Goal: Information Seeking & Learning: Learn about a topic

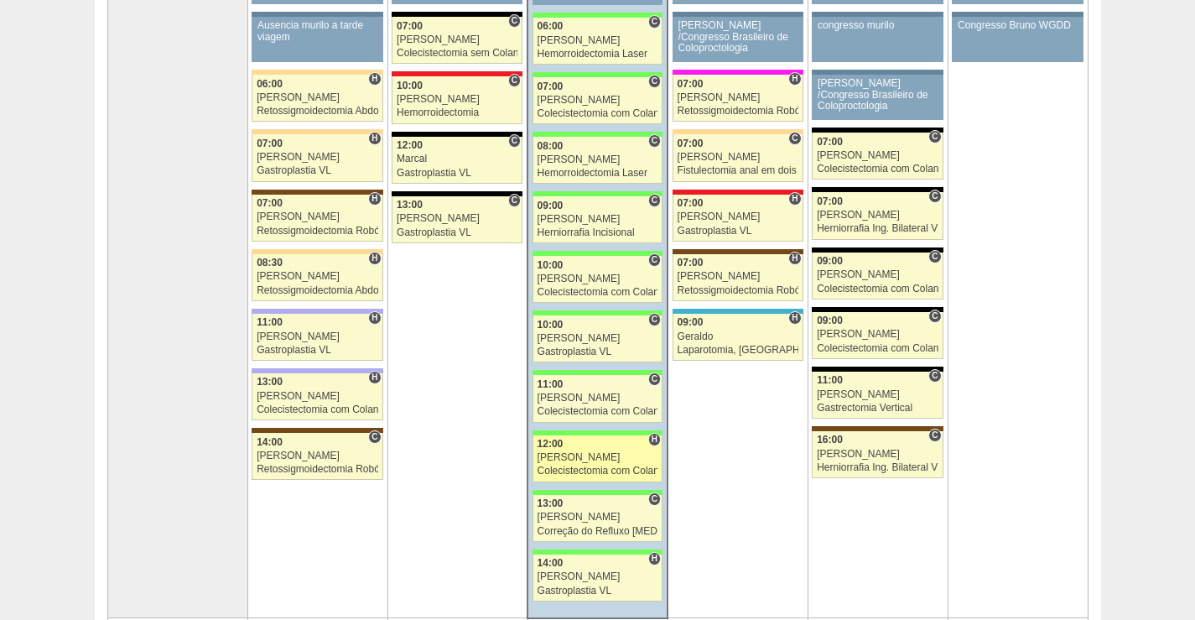
scroll to position [335, 0]
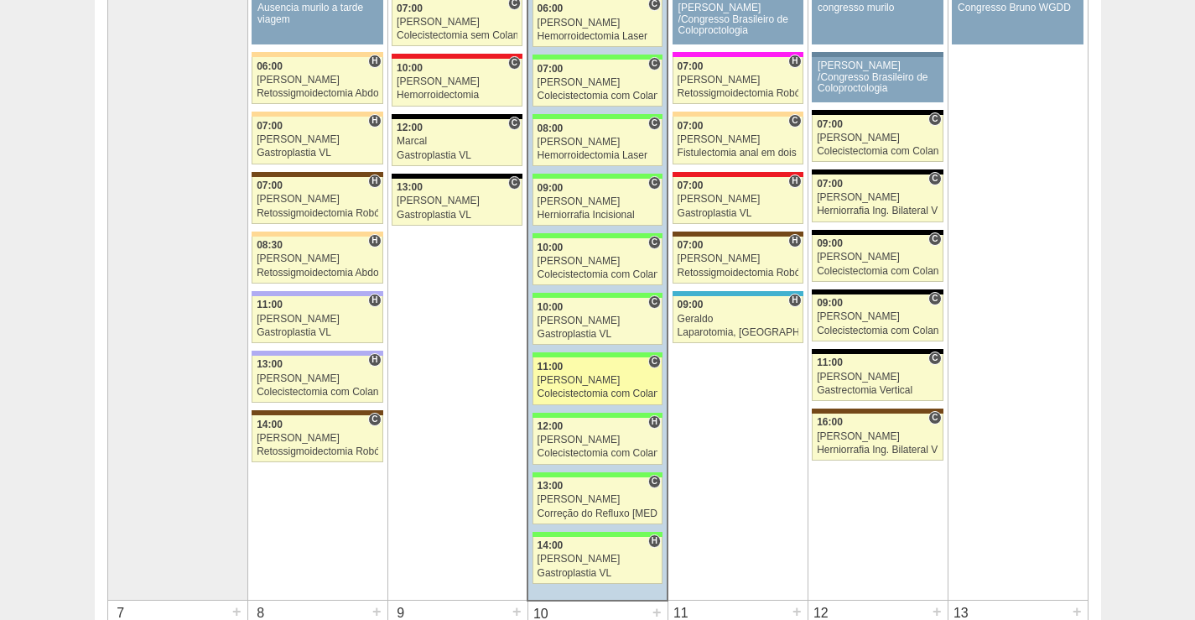
click at [612, 382] on div "[PERSON_NAME]" at bounding box center [598, 380] width 121 height 11
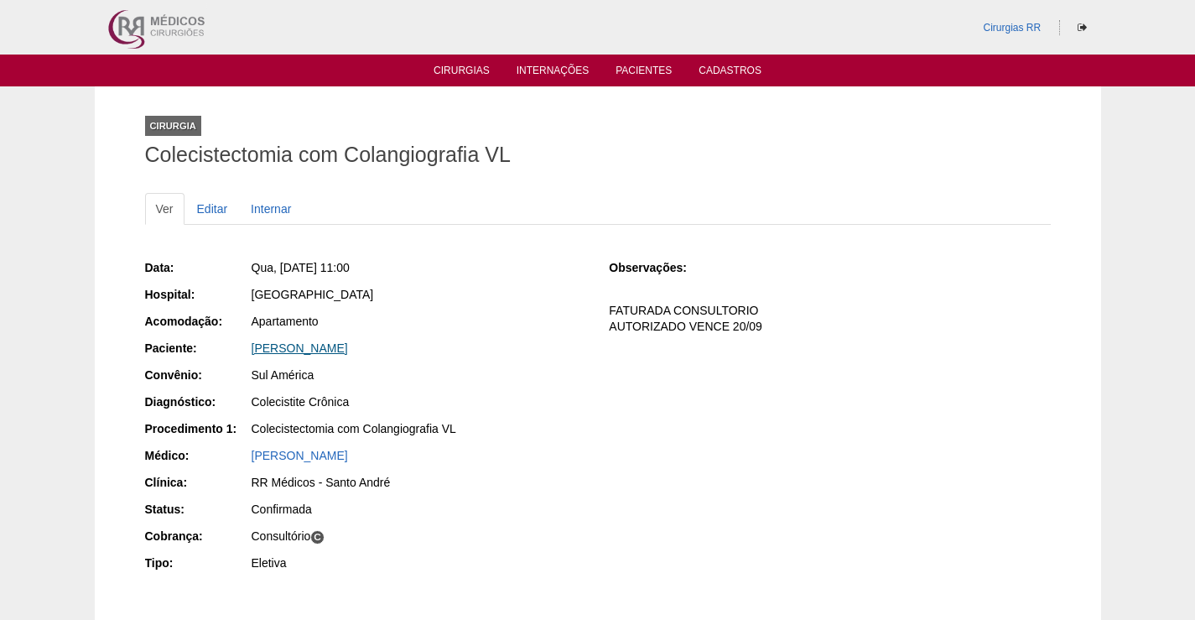
click at [333, 352] on link "[PERSON_NAME]" at bounding box center [300, 347] width 96 height 13
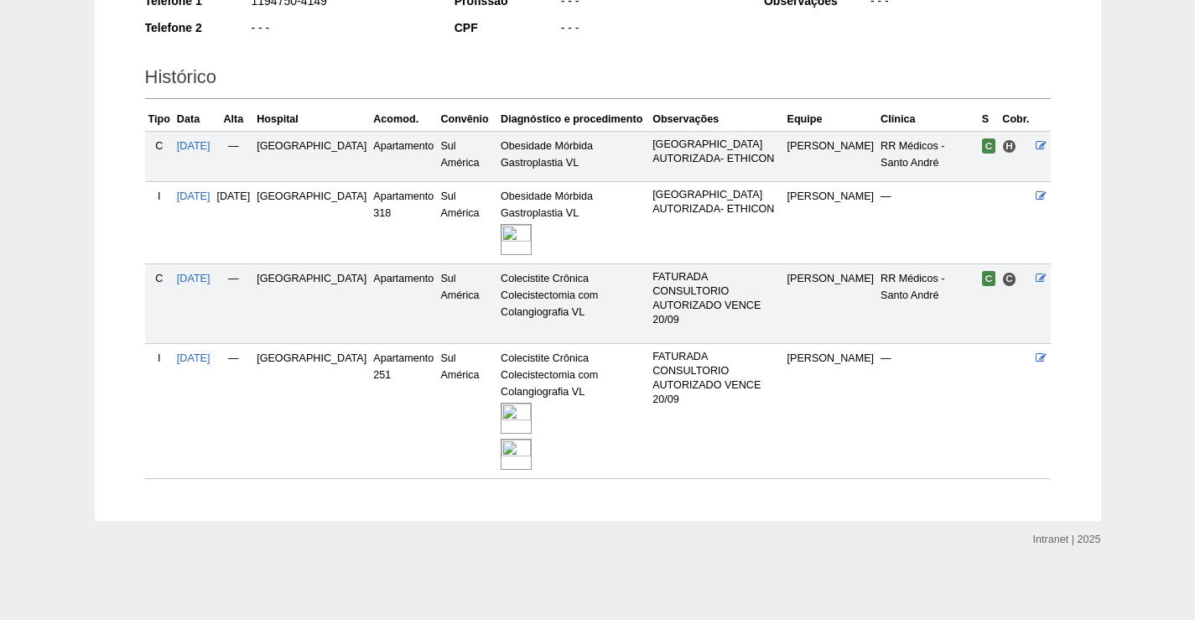
scroll to position [339, 0]
drag, startPoint x: 495, startPoint y: 413, endPoint x: 511, endPoint y: 408, distance: 16.5
click at [501, 412] on img at bounding box center [516, 416] width 31 height 31
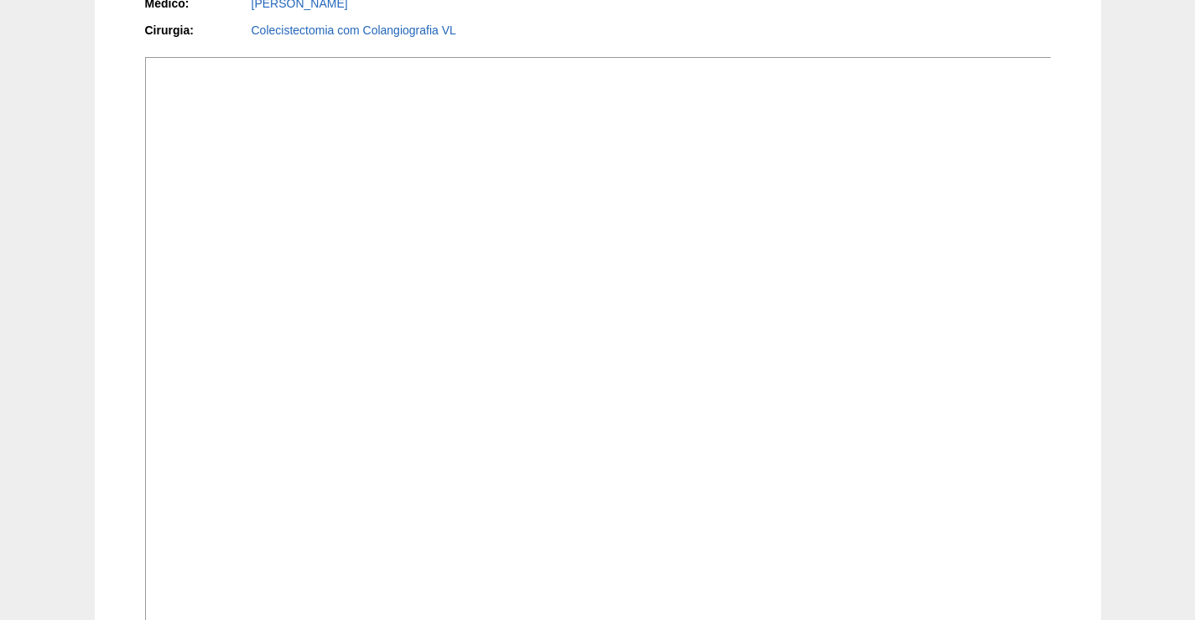
scroll to position [503, 0]
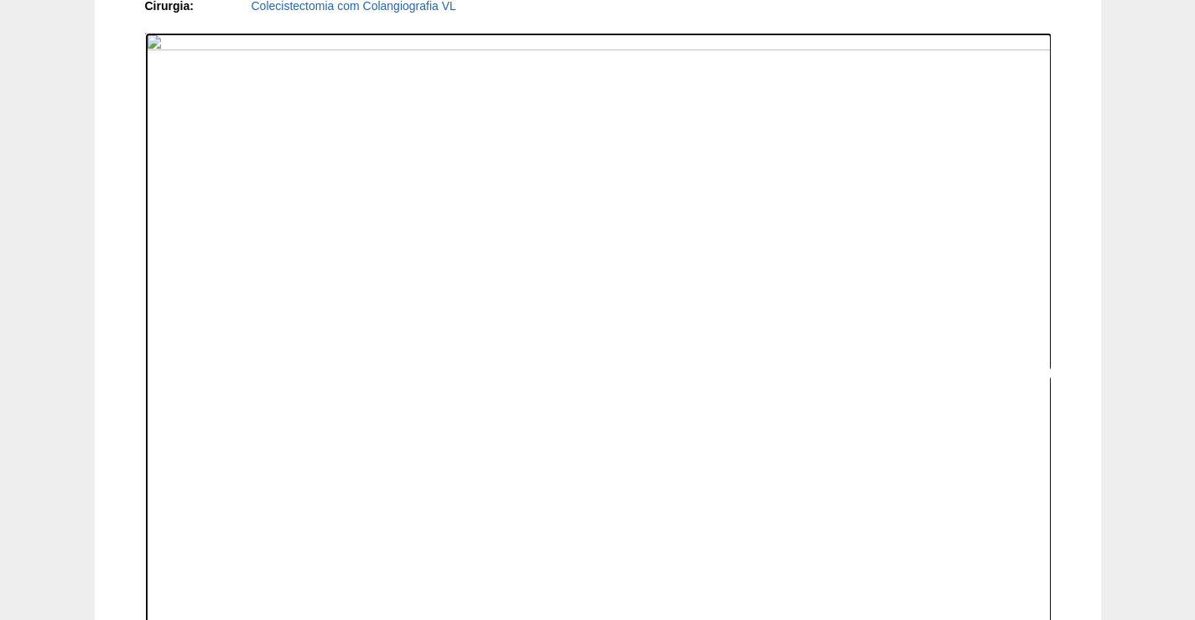
drag, startPoint x: 668, startPoint y: 422, endPoint x: 1023, endPoint y: 27, distance: 531.0
click at [668, 420] on img at bounding box center [598, 373] width 907 height 681
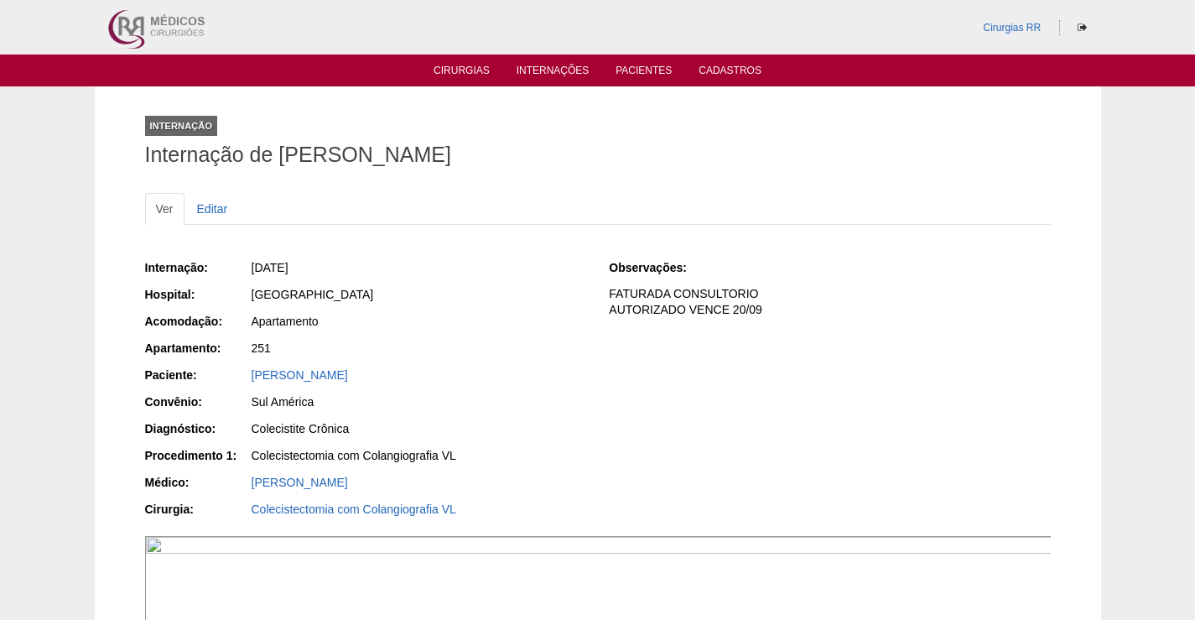
scroll to position [502, 0]
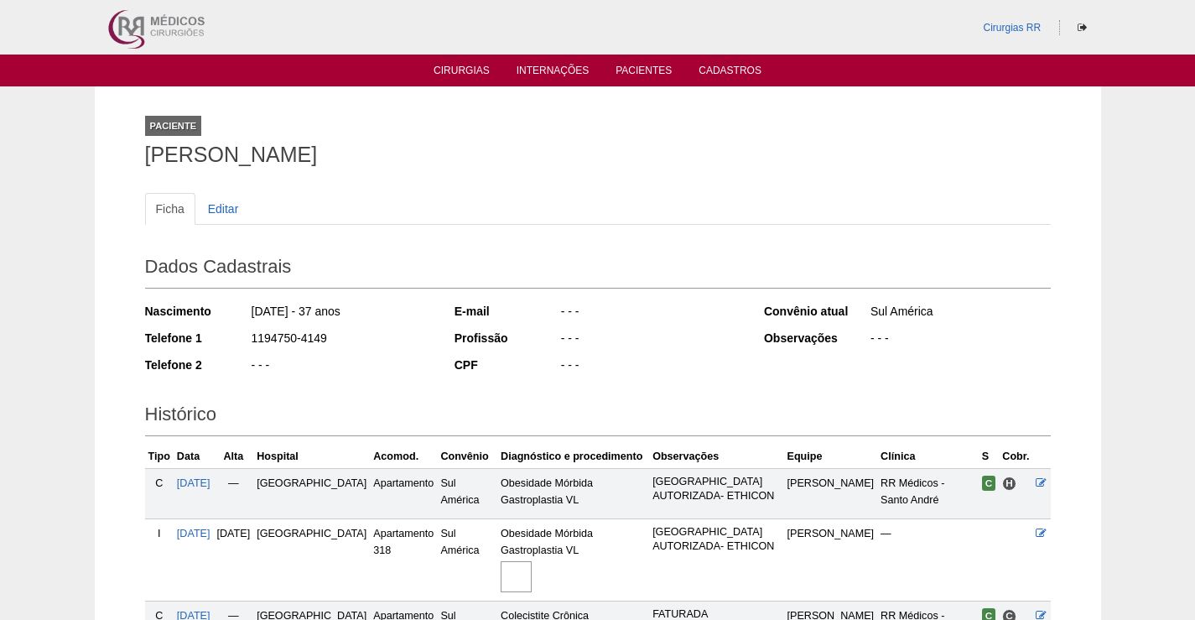
scroll to position [337, 0]
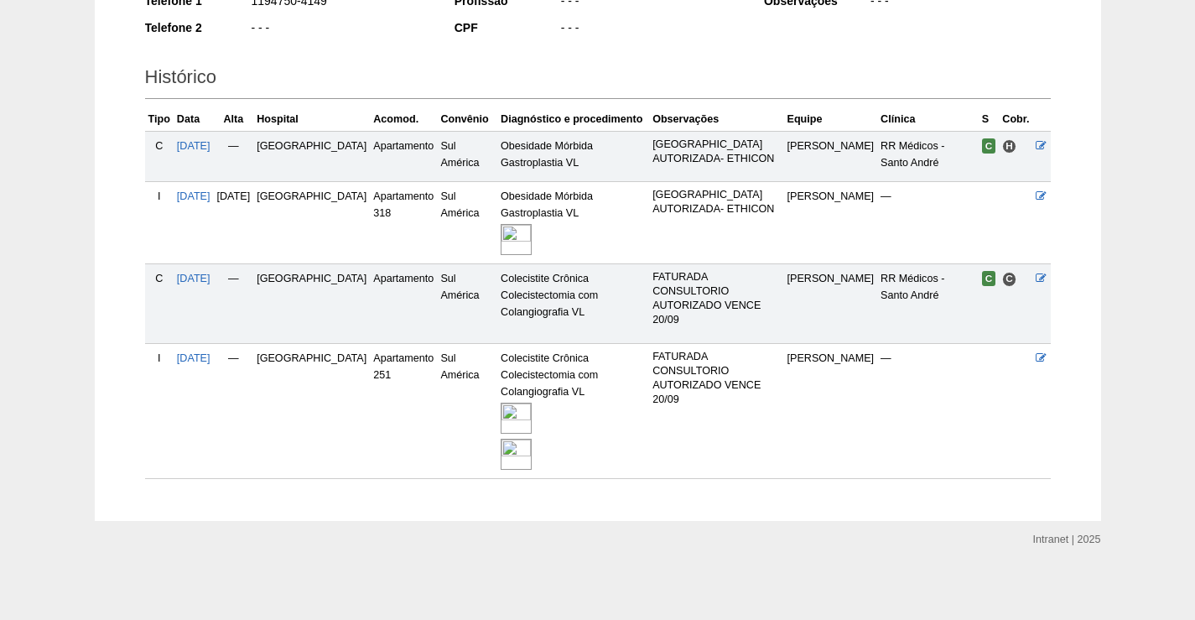
click at [501, 446] on img at bounding box center [516, 454] width 31 height 31
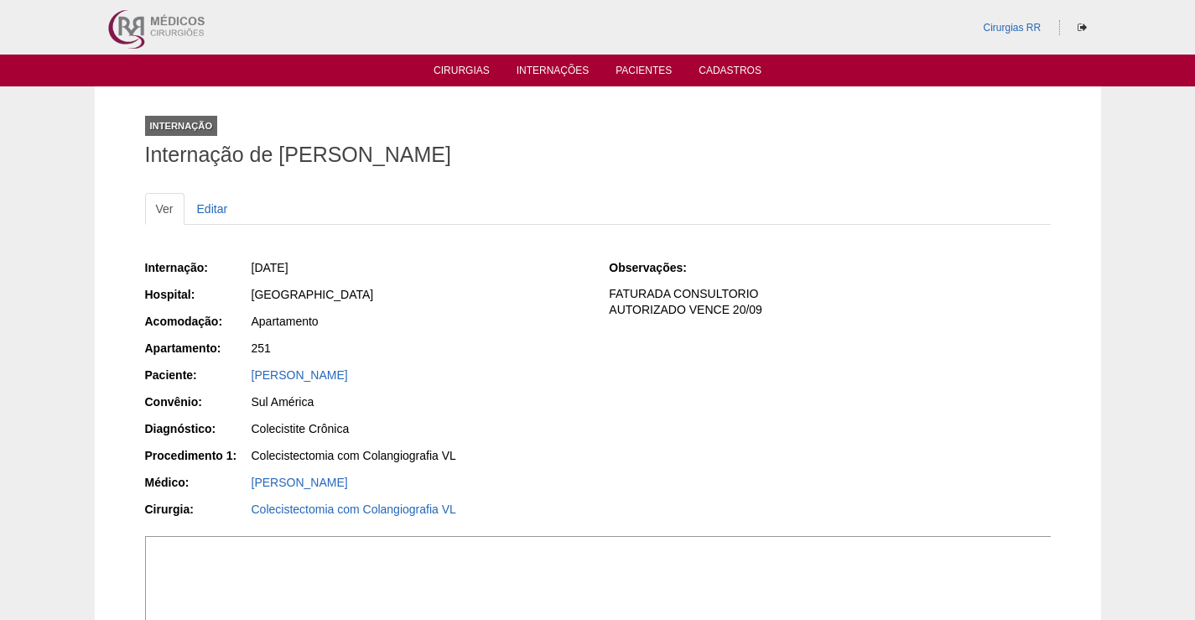
drag, startPoint x: 383, startPoint y: 370, endPoint x: 183, endPoint y: 398, distance: 202.5
click at [224, 380] on div "Paciente: [PERSON_NAME]" at bounding box center [365, 377] width 441 height 21
copy div "Paciente: [PERSON_NAME]"
click at [434, 353] on div "251" at bounding box center [419, 348] width 335 height 17
drag, startPoint x: 381, startPoint y: 367, endPoint x: 716, endPoint y: 492, distance: 358.0
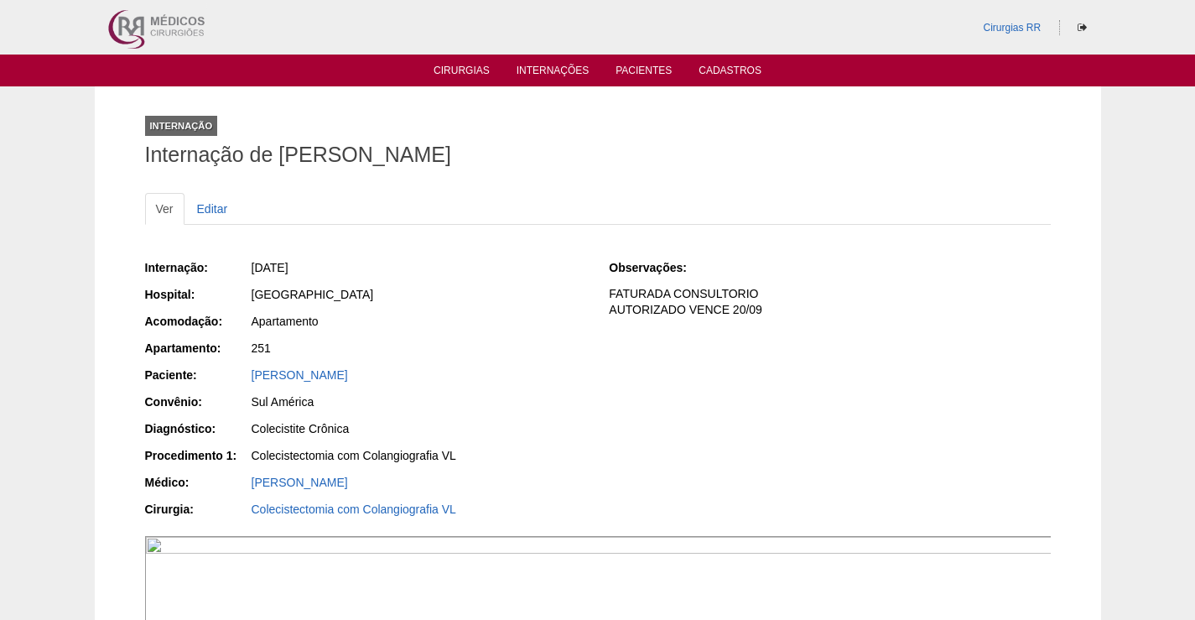
click at [232, 376] on div "Paciente: [PERSON_NAME]" at bounding box center [365, 377] width 441 height 21
copy div "Paciente: [PERSON_NAME]"
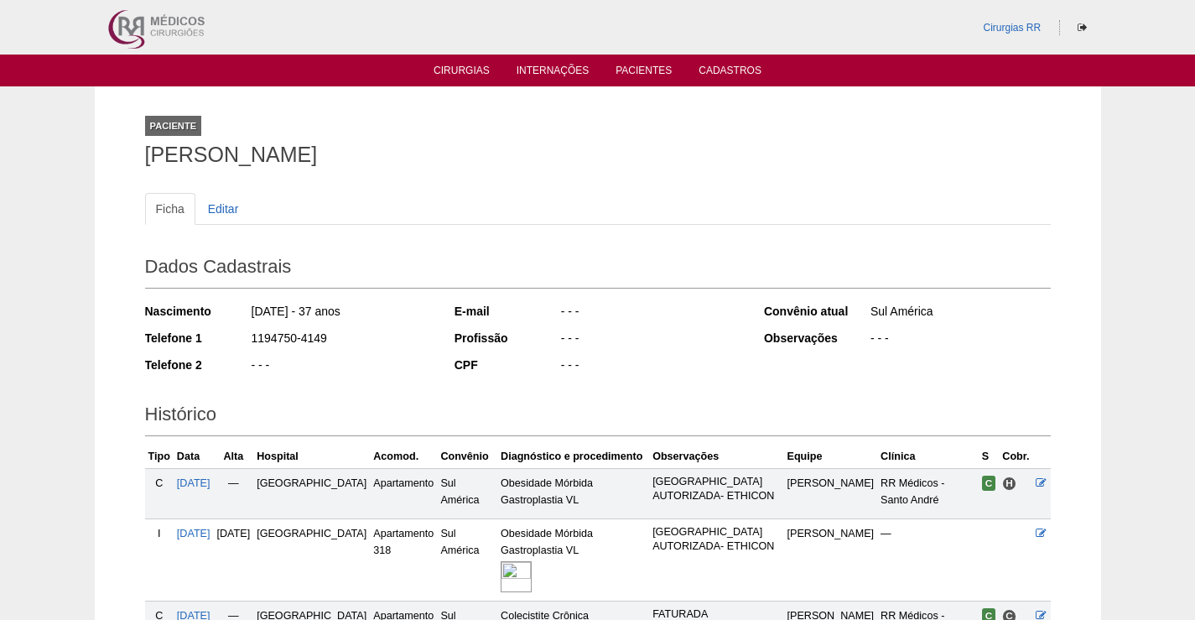
scroll to position [335, 0]
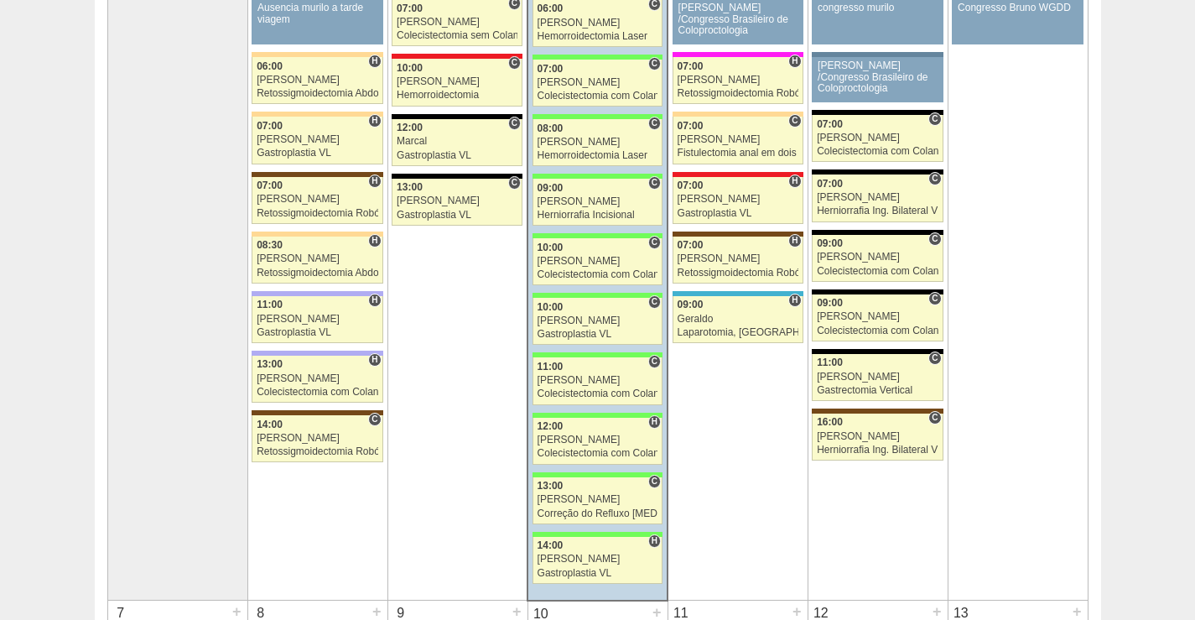
scroll to position [335, 0]
click at [595, 376] on div "[PERSON_NAME]" at bounding box center [598, 380] width 121 height 11
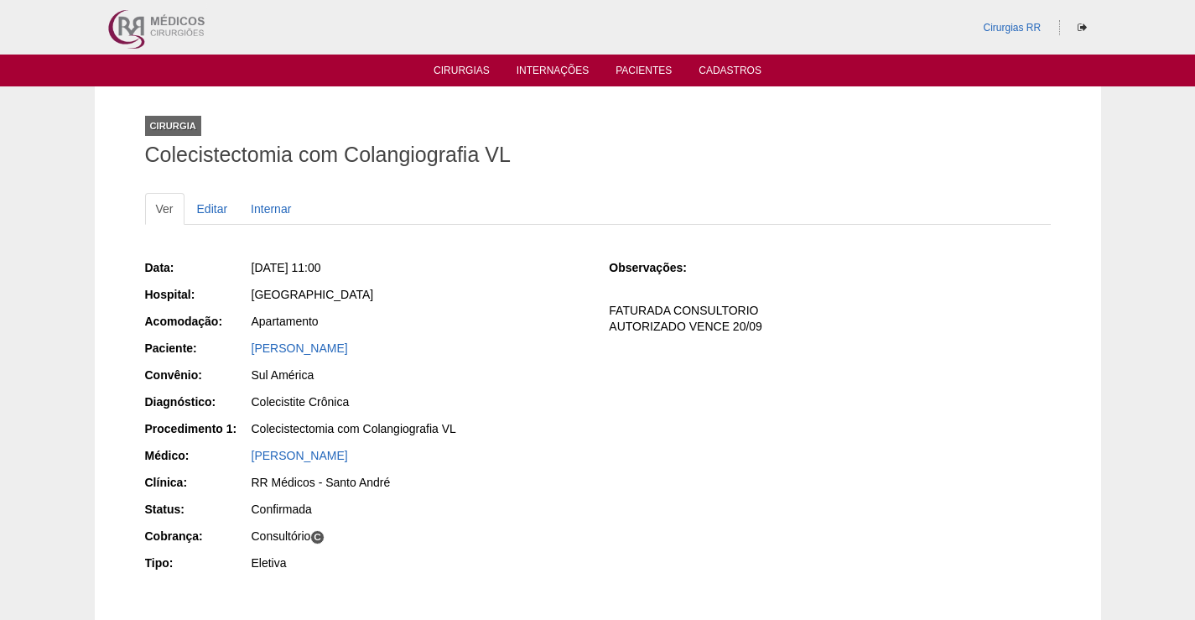
drag, startPoint x: 406, startPoint y: 347, endPoint x: 234, endPoint y: 351, distance: 172.0
click at [236, 351] on div "Paciente: Claudio Pereira Santos" at bounding box center [365, 350] width 441 height 21
copy div "Paciente: Claudio Pereira Santos"
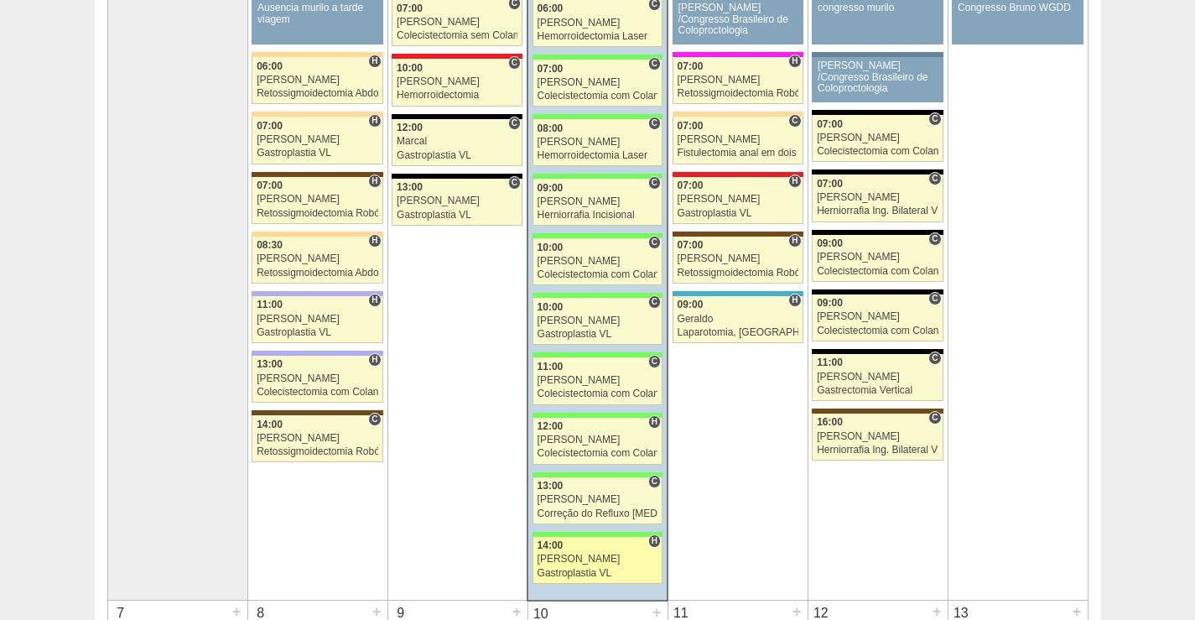
scroll to position [335, 0]
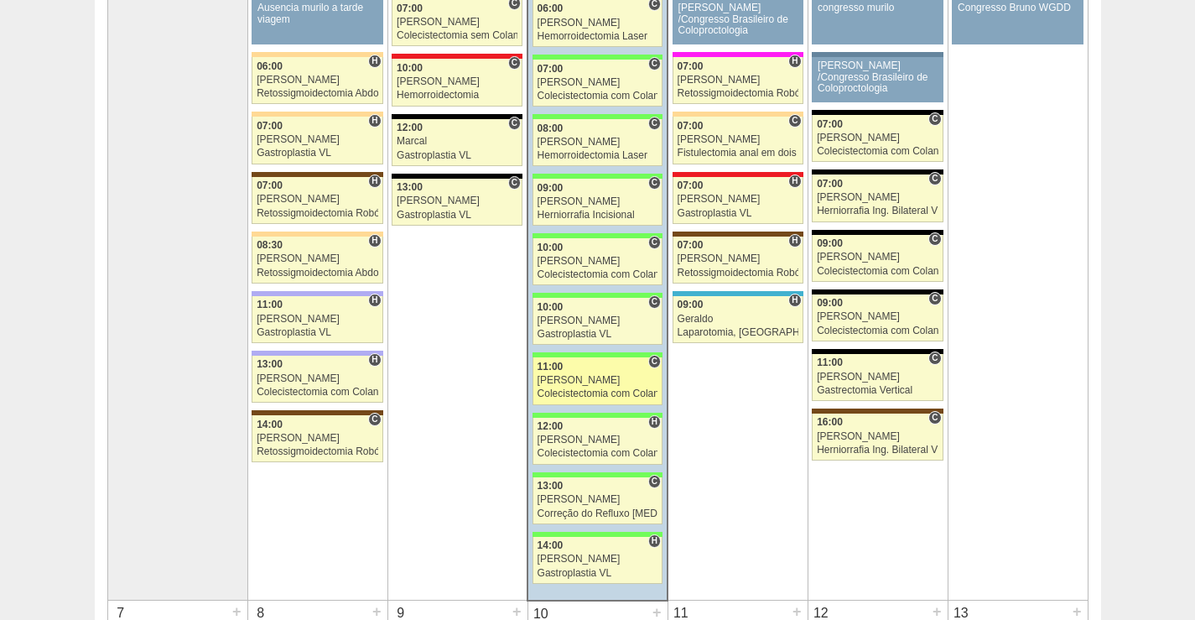
click at [582, 372] on div "11:00" at bounding box center [598, 366] width 121 height 11
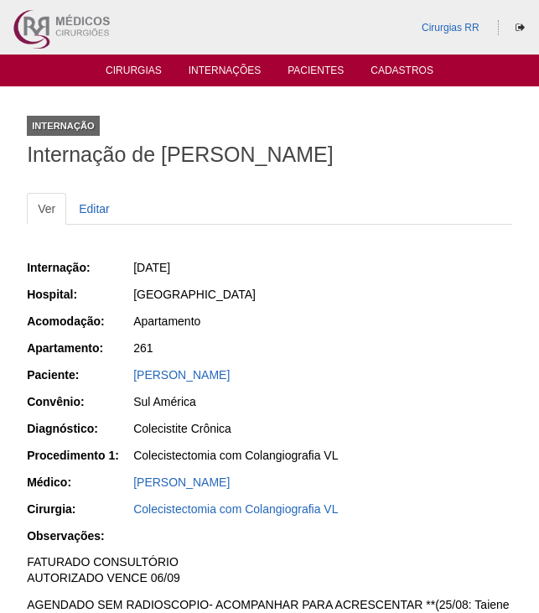
scroll to position [335, 0]
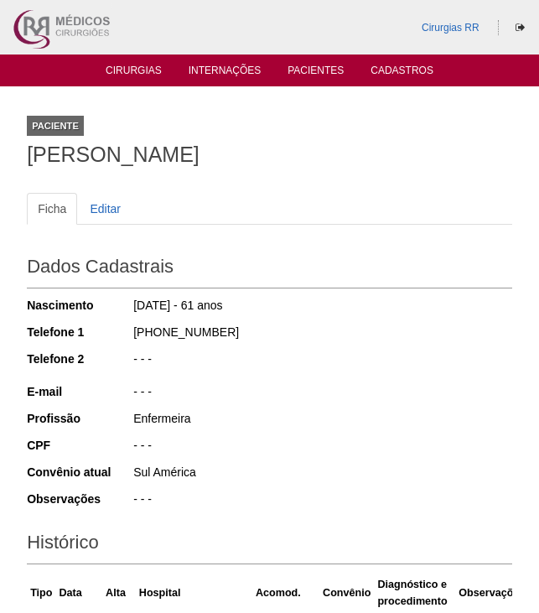
scroll to position [836, 0]
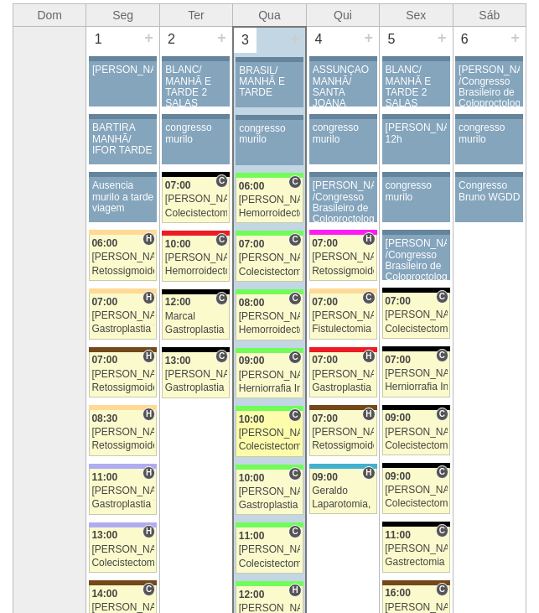
scroll to position [242, 0]
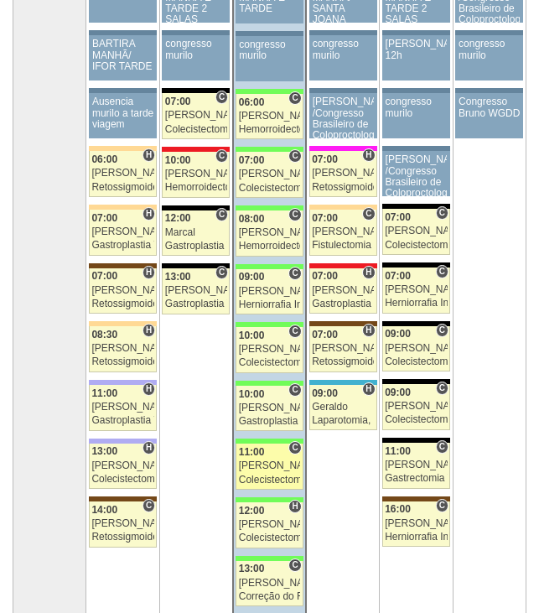
click at [266, 455] on div "11:00" at bounding box center [269, 452] width 61 height 11
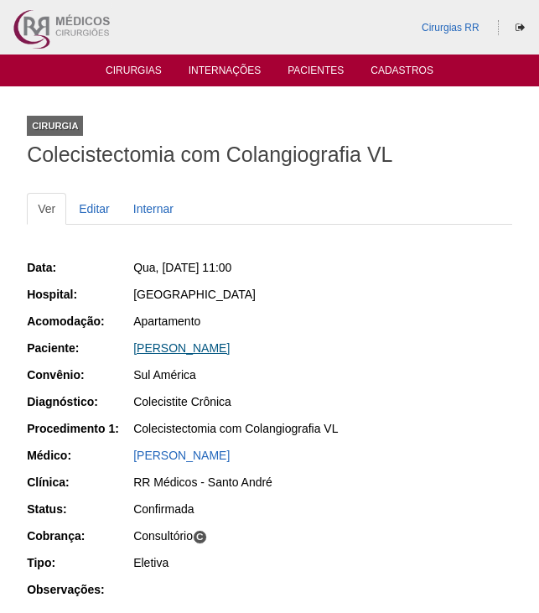
click at [230, 346] on link "[PERSON_NAME]" at bounding box center [181, 347] width 96 height 13
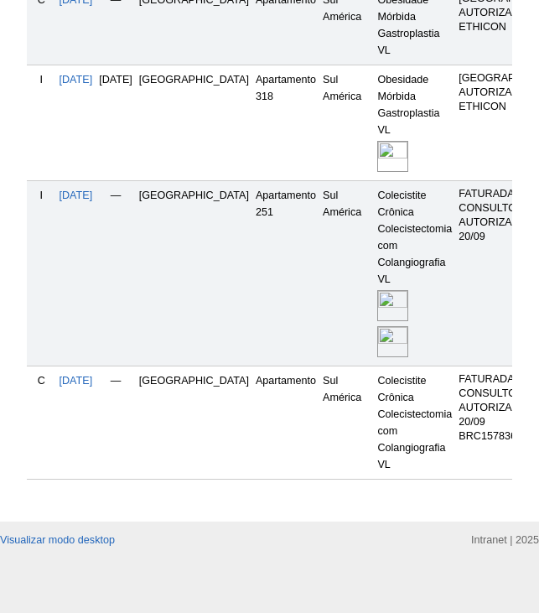
scroll to position [651, 0]
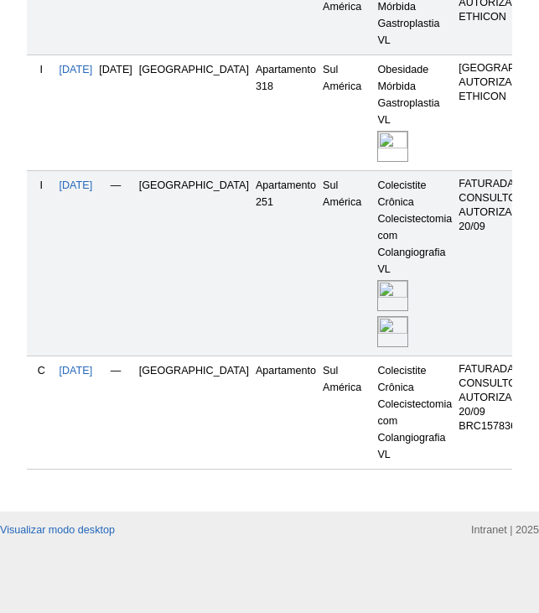
click at [377, 316] on img at bounding box center [392, 331] width 31 height 31
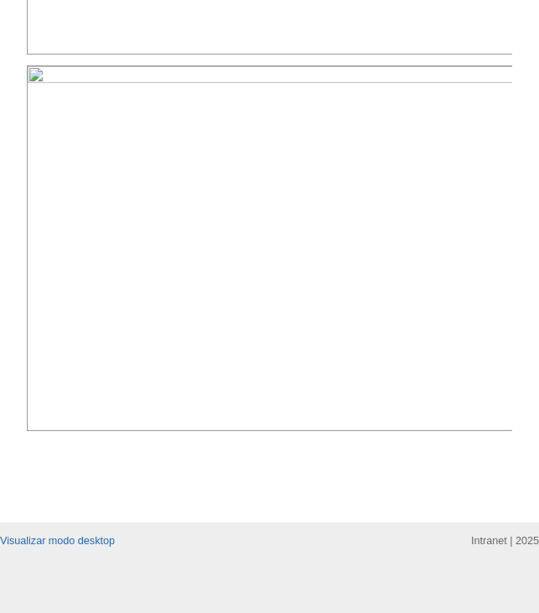
scroll to position [1006, 0]
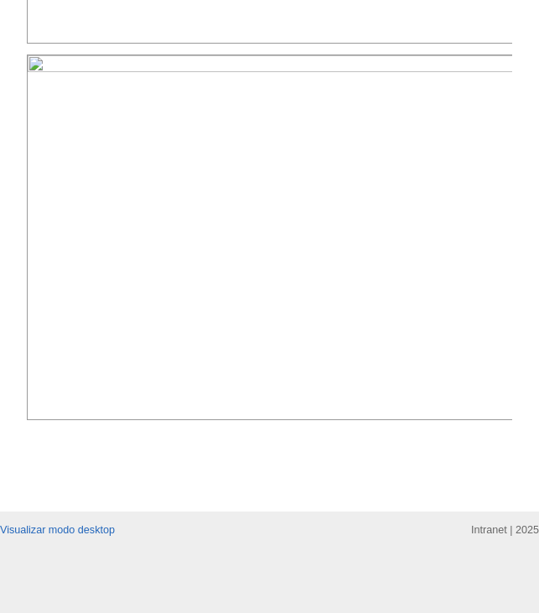
click at [384, 370] on img at bounding box center [270, 238] width 487 height 366
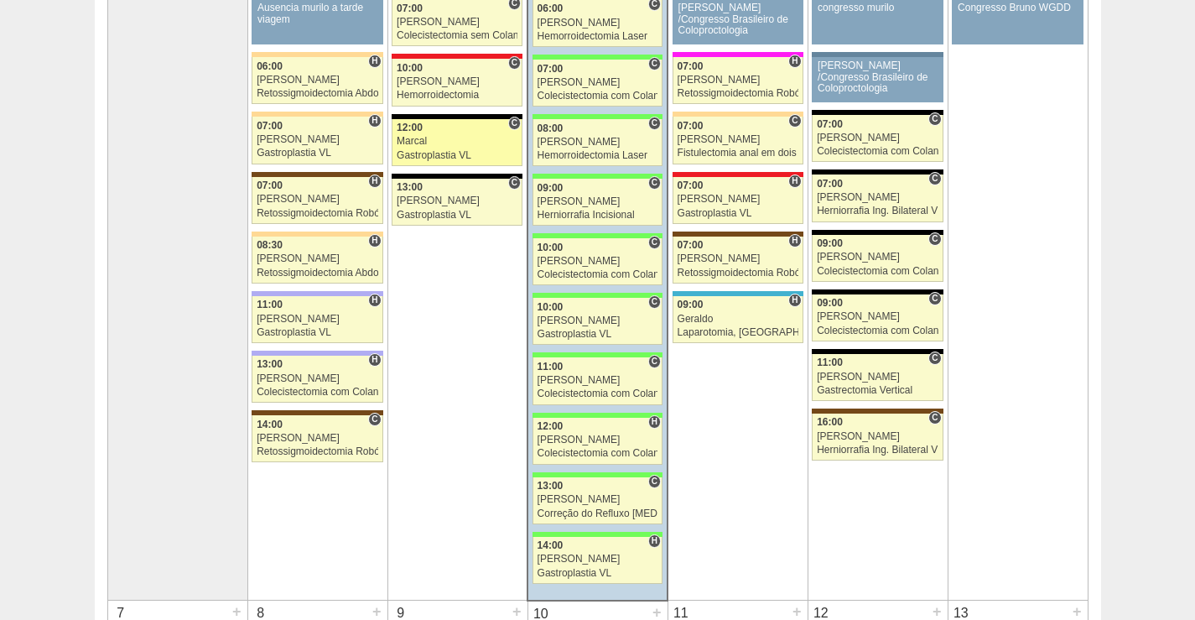
scroll to position [335, 0]
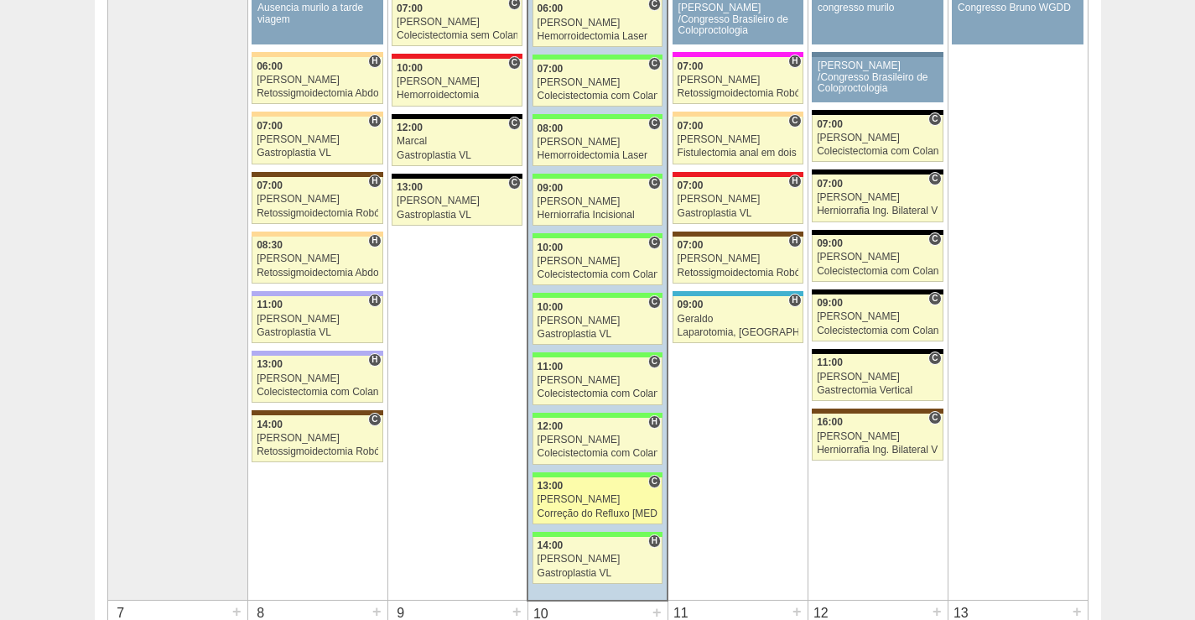
click at [569, 504] on div "[PERSON_NAME]" at bounding box center [598, 499] width 121 height 11
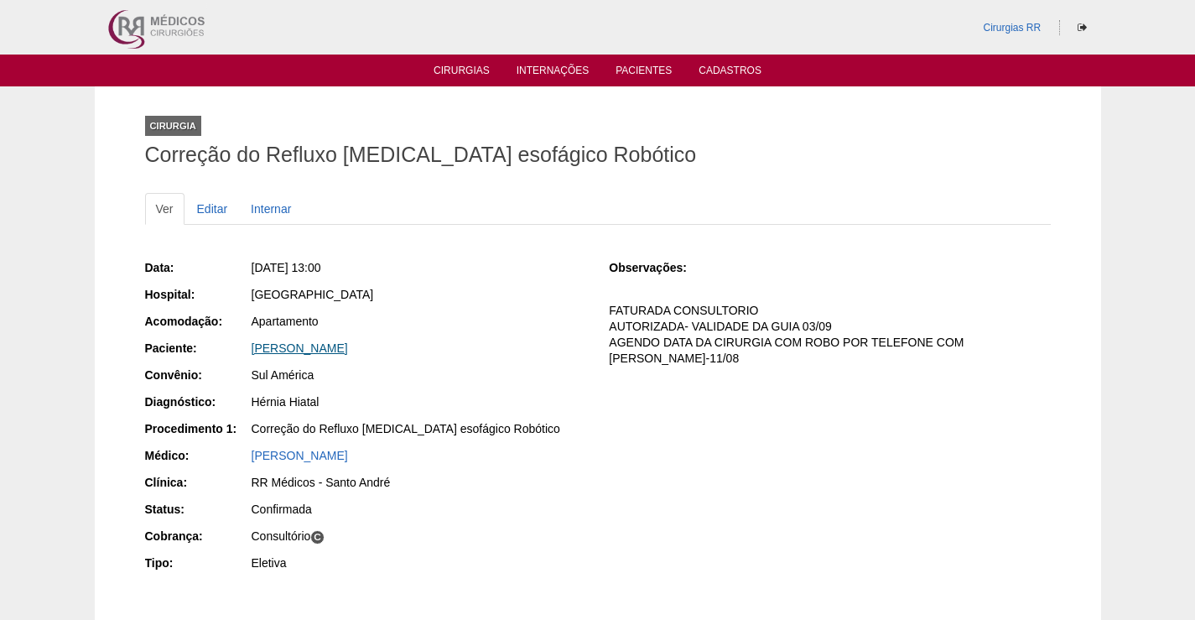
click at [345, 346] on link "[PERSON_NAME]" at bounding box center [300, 347] width 96 height 13
